Goal: Information Seeking & Learning: Check status

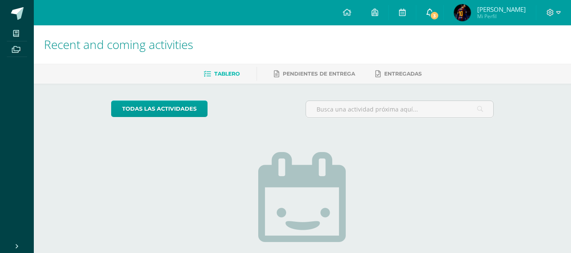
click at [434, 0] on link "3" at bounding box center [429, 12] width 27 height 25
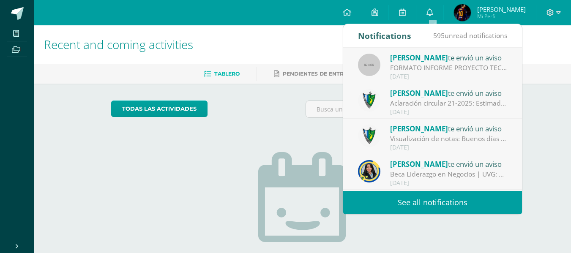
click at [456, 16] on span "Kevin Fernando Mi Perfil" at bounding box center [489, 12] width 75 height 17
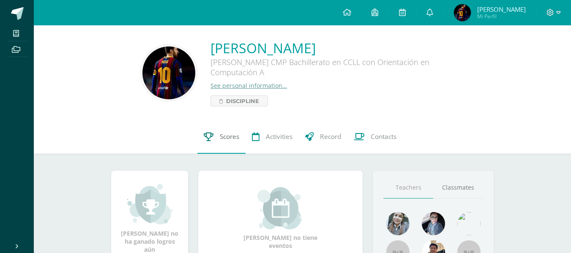
click at [237, 137] on span "Scores" at bounding box center [229, 136] width 19 height 9
